Goal: Transaction & Acquisition: Purchase product/service

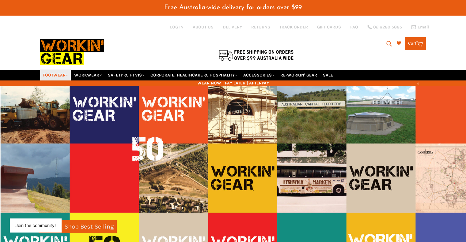
click at [64, 70] on link "FOOTWEAR" at bounding box center [55, 75] width 31 height 11
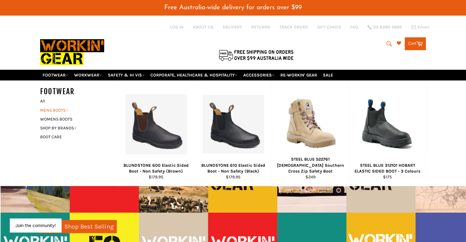
click at [59, 106] on link "MENS BOOTS" at bounding box center [74, 110] width 74 height 9
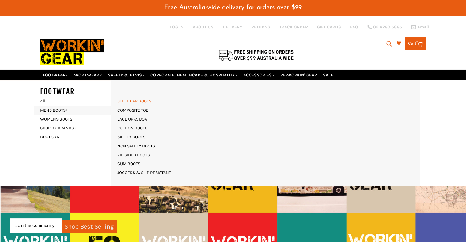
click at [140, 97] on link "STEEL CAP BOOTS" at bounding box center [134, 101] width 40 height 9
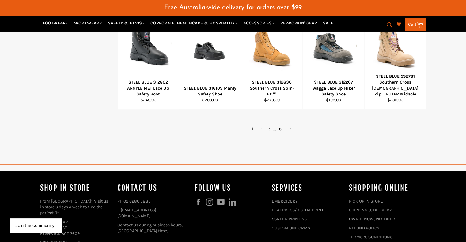
scroll to position [457, 0]
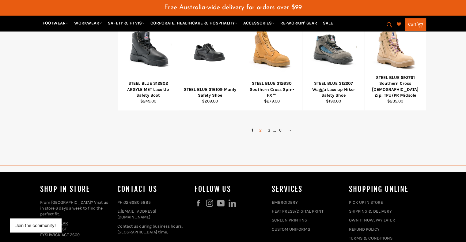
click at [261, 126] on link "2" at bounding box center [260, 130] width 9 height 9
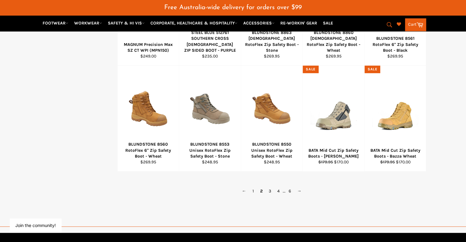
scroll to position [243, 0]
